Goal: Task Accomplishment & Management: Manage account settings

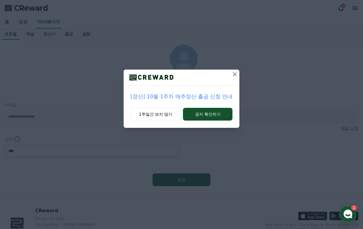
select select "**********"
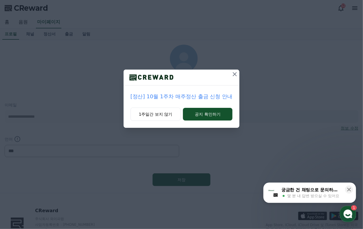
click at [233, 74] on icon at bounding box center [234, 74] width 7 height 7
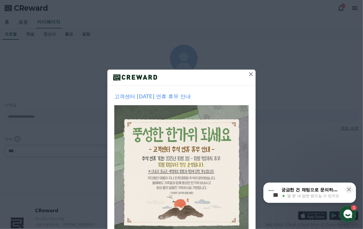
click at [249, 74] on icon at bounding box center [251, 74] width 4 height 4
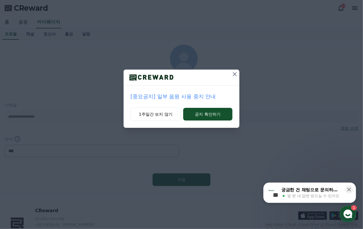
click at [233, 73] on icon at bounding box center [234, 74] width 7 height 7
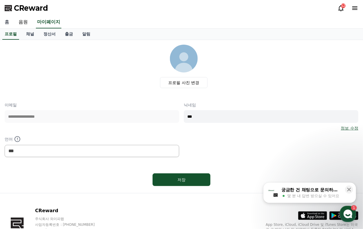
click at [5, 23] on link "홈" at bounding box center [7, 22] width 14 height 12
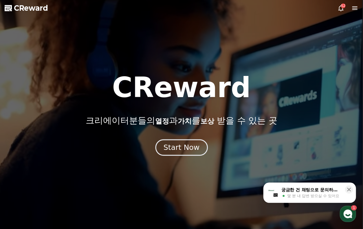
click at [177, 150] on div "Start Now" at bounding box center [182, 147] width 36 height 10
